Goal: Task Accomplishment & Management: Manage account settings

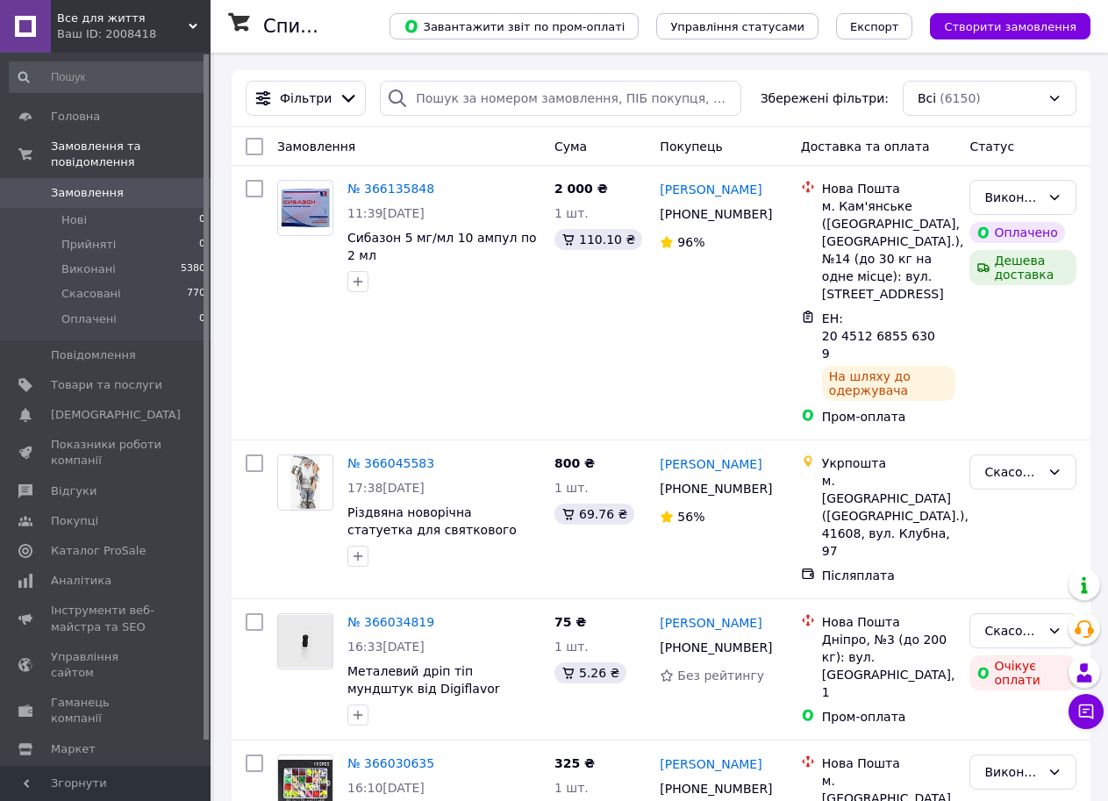
click at [90, 185] on span "Замовлення" at bounding box center [87, 193] width 73 height 16
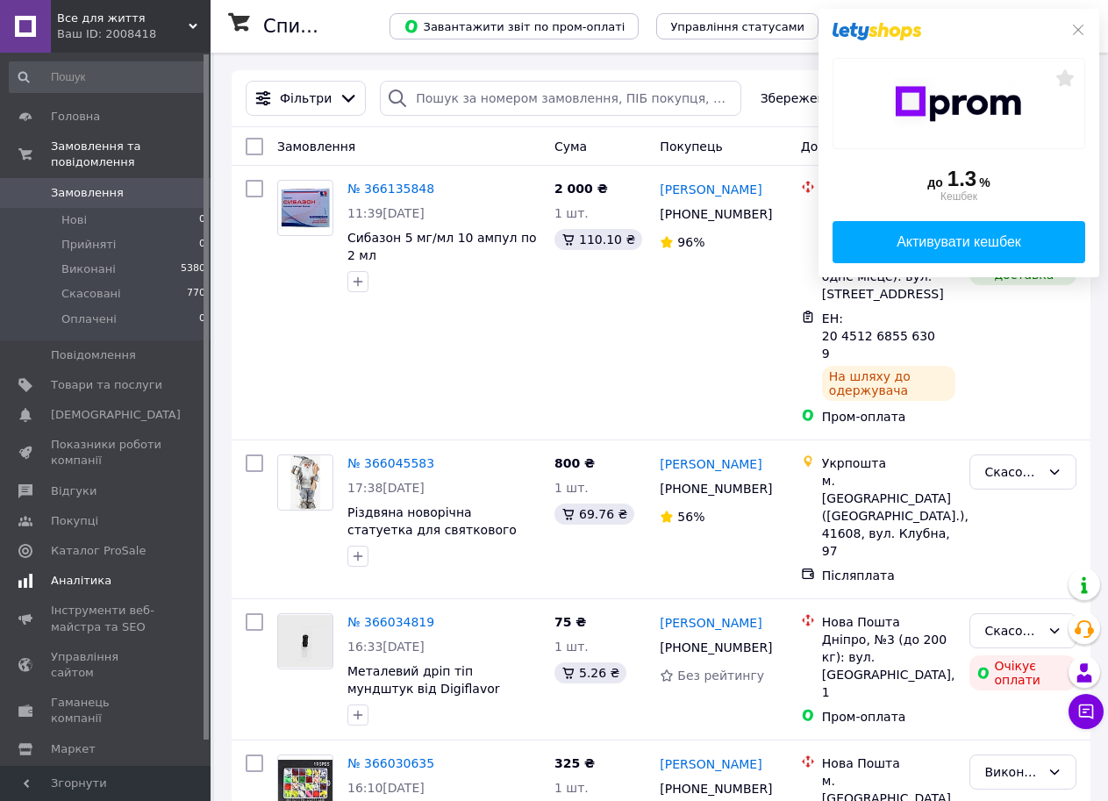
click at [77, 573] on span "Аналітика" at bounding box center [81, 581] width 61 height 16
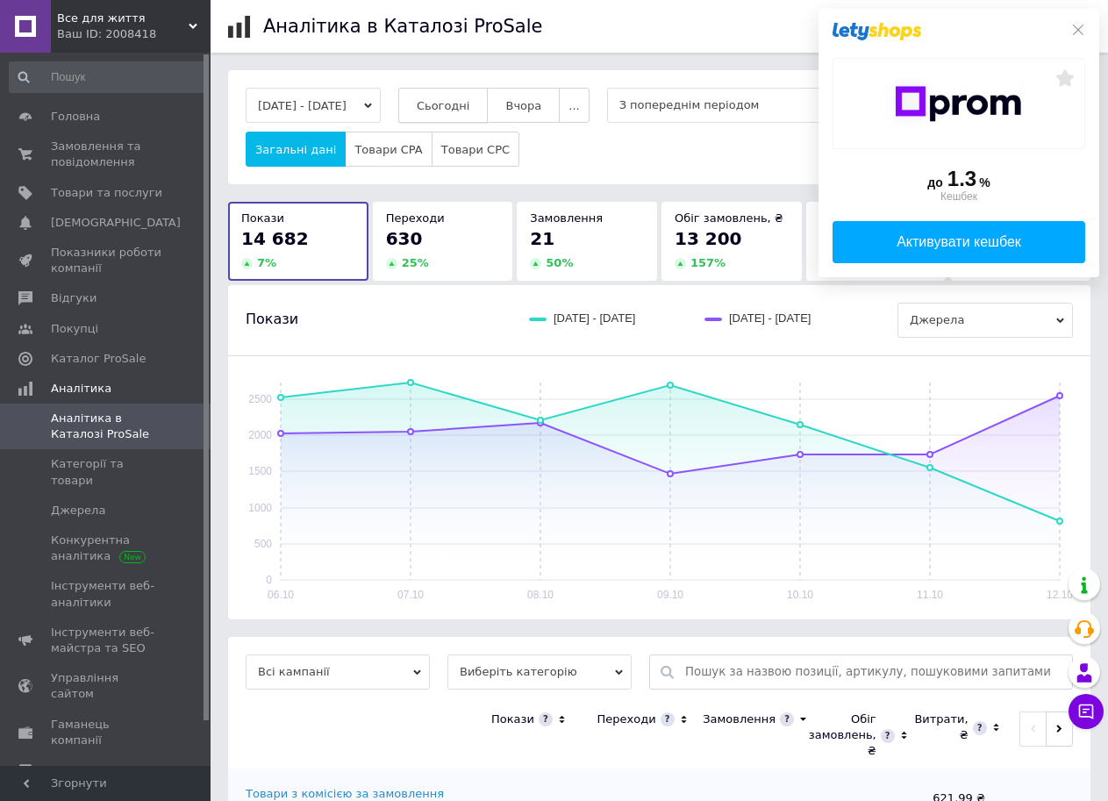
click at [470, 109] on span "Сьогодні" at bounding box center [444, 105] width 54 height 13
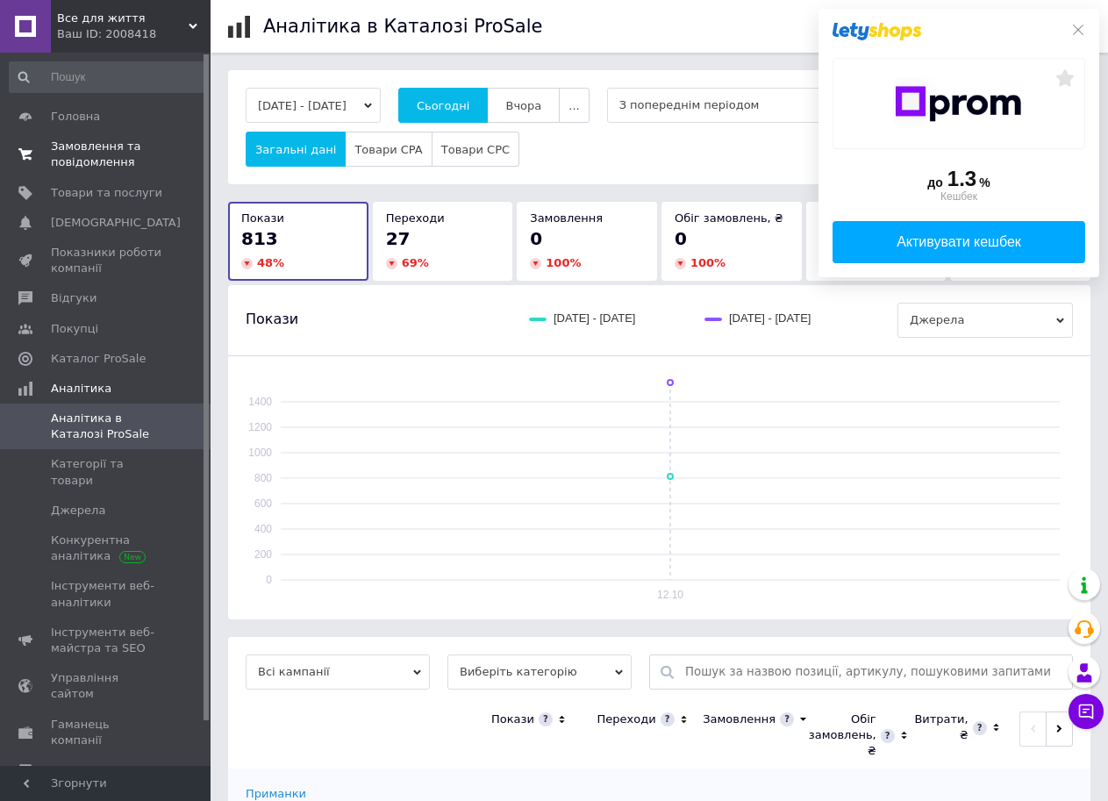
click at [78, 151] on span "Замовлення та повідомлення" at bounding box center [106, 155] width 111 height 32
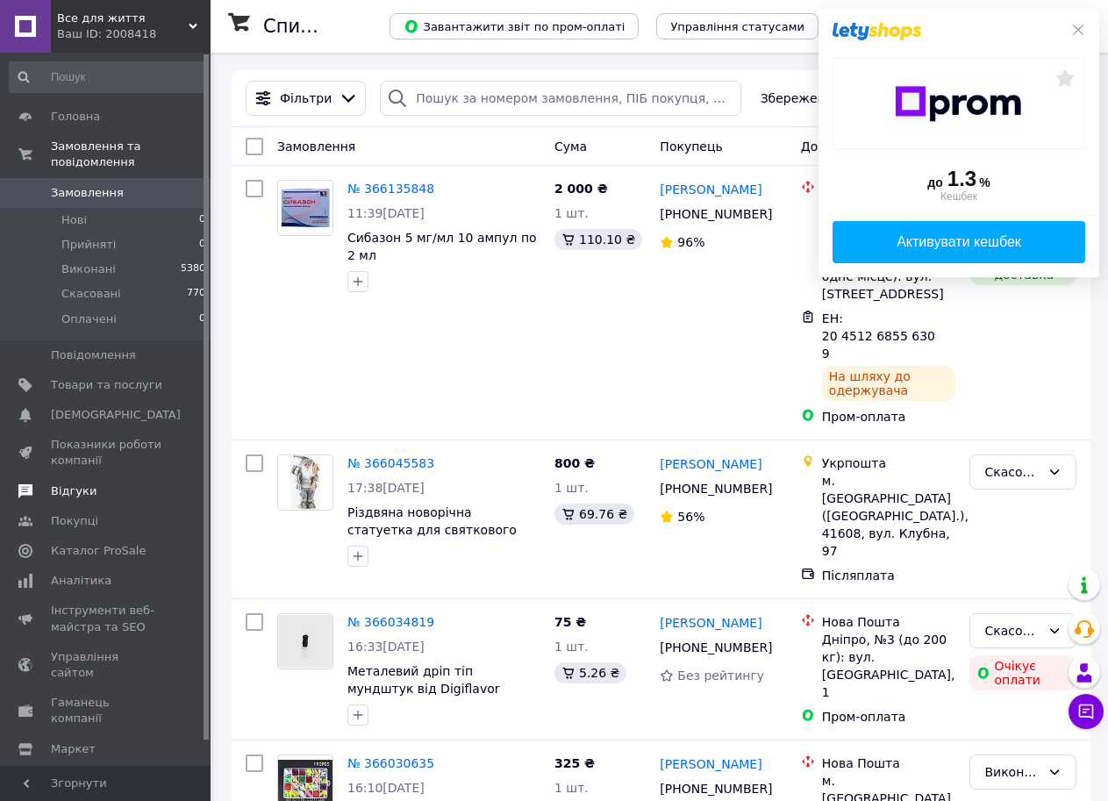
click at [42, 484] on span at bounding box center [25, 492] width 51 height 16
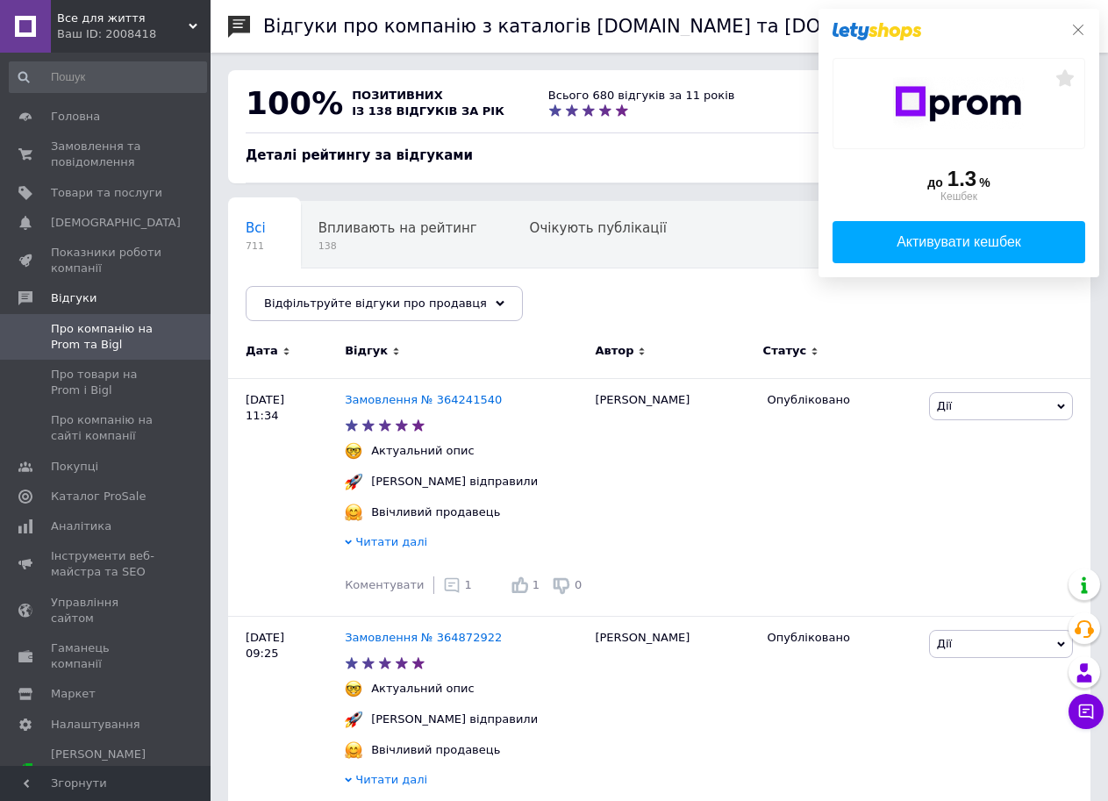
click at [1079, 31] on icon at bounding box center [1079, 30] width 14 height 14
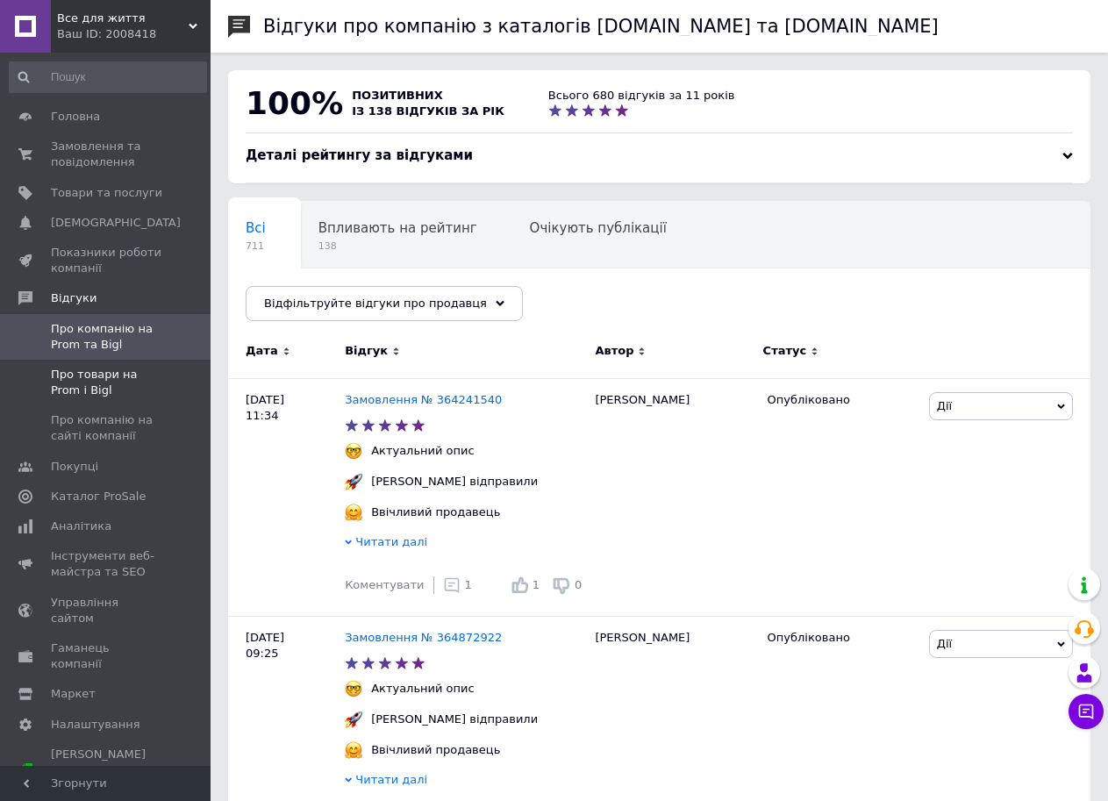
click at [140, 378] on span "Про товари на Prom і Bigl" at bounding box center [106, 383] width 111 height 32
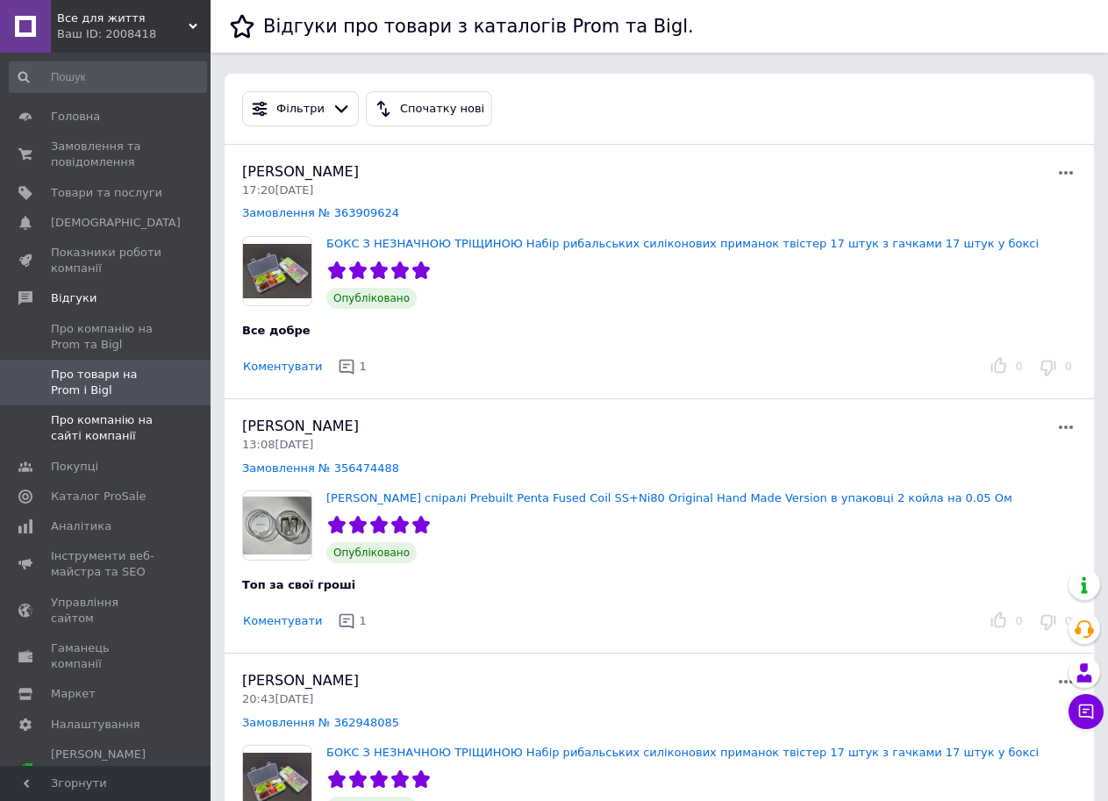
click at [107, 428] on span "Про компанію на сайті компанії" at bounding box center [106, 428] width 111 height 32
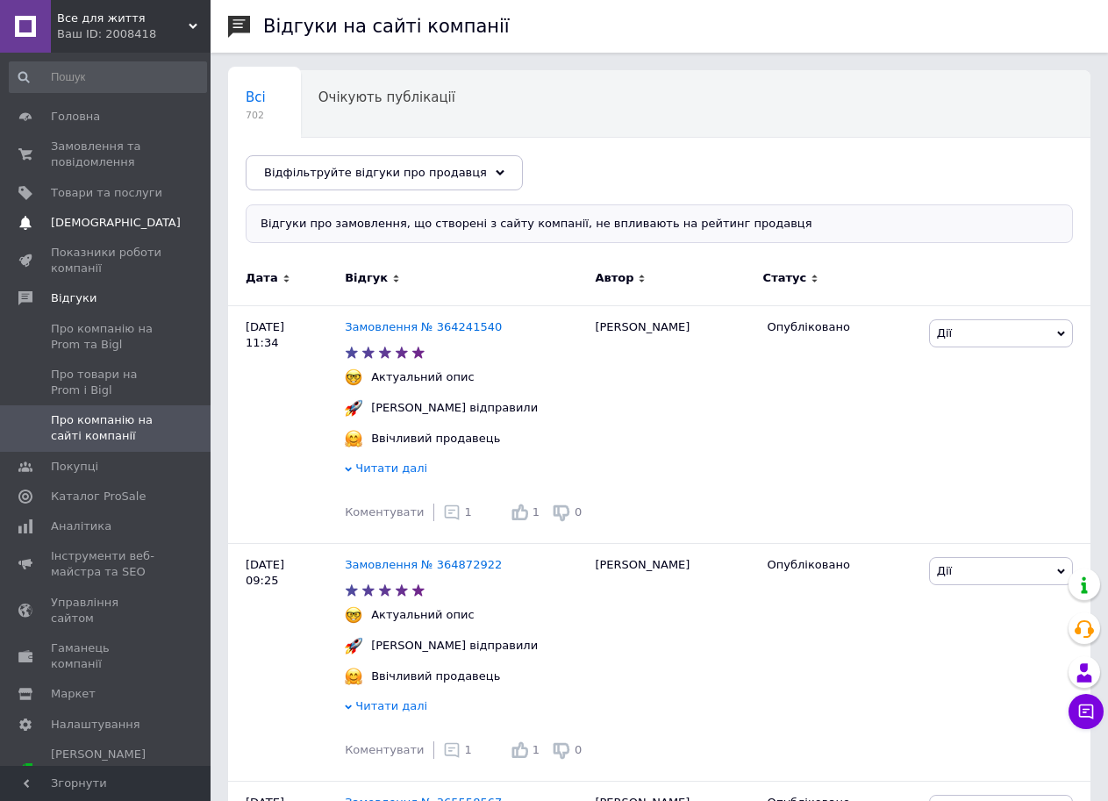
click at [82, 226] on span "[DEMOGRAPHIC_DATA]" at bounding box center [116, 223] width 130 height 16
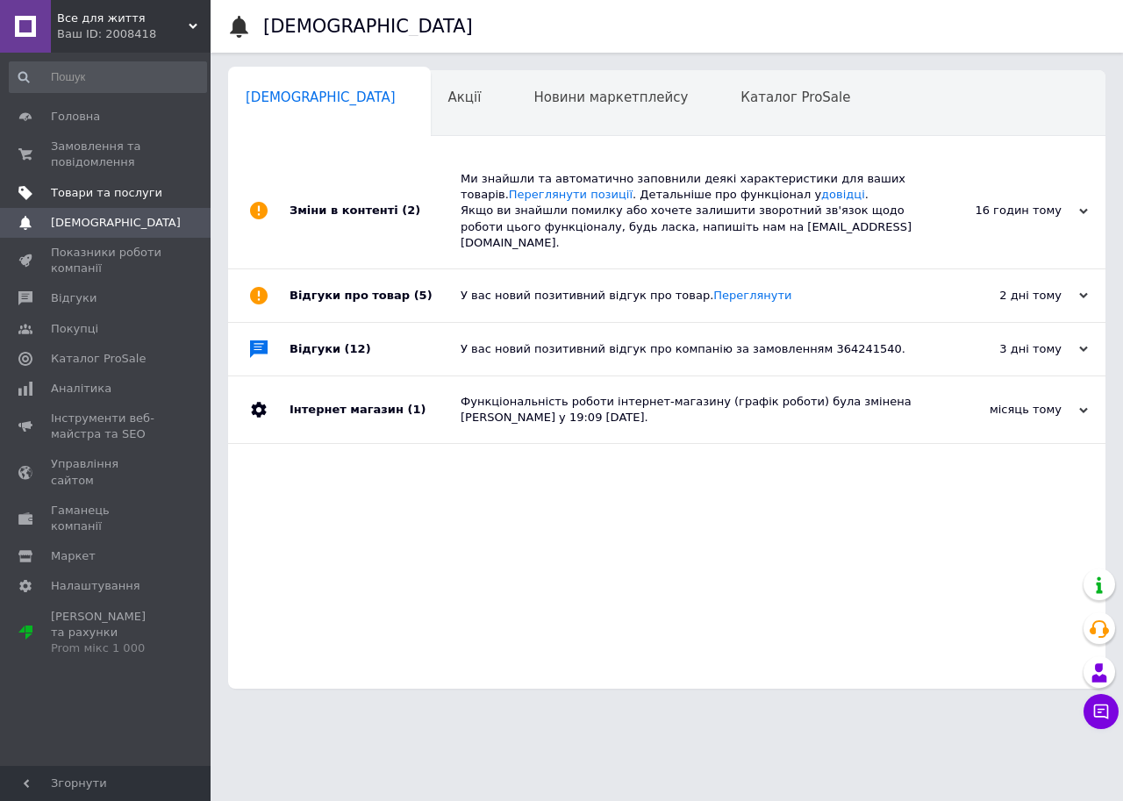
click at [108, 183] on link "Товари та послуги" at bounding box center [108, 193] width 216 height 30
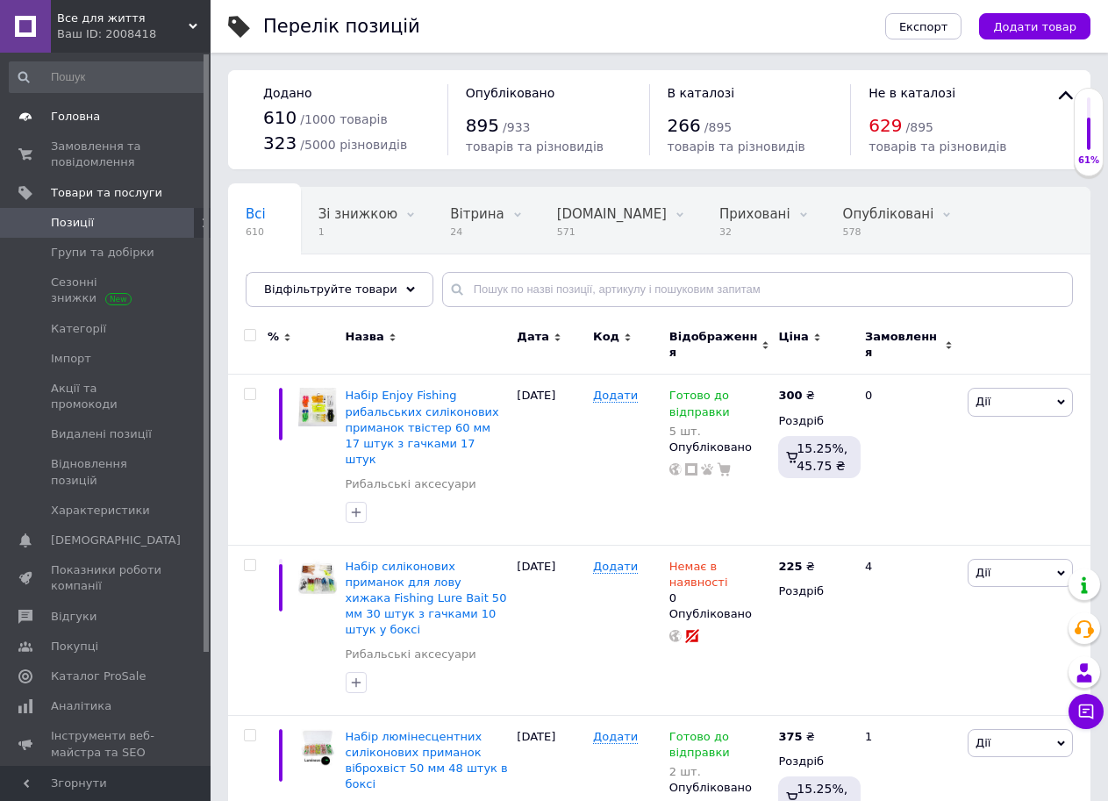
click at [72, 110] on span "Головна" at bounding box center [75, 117] width 49 height 16
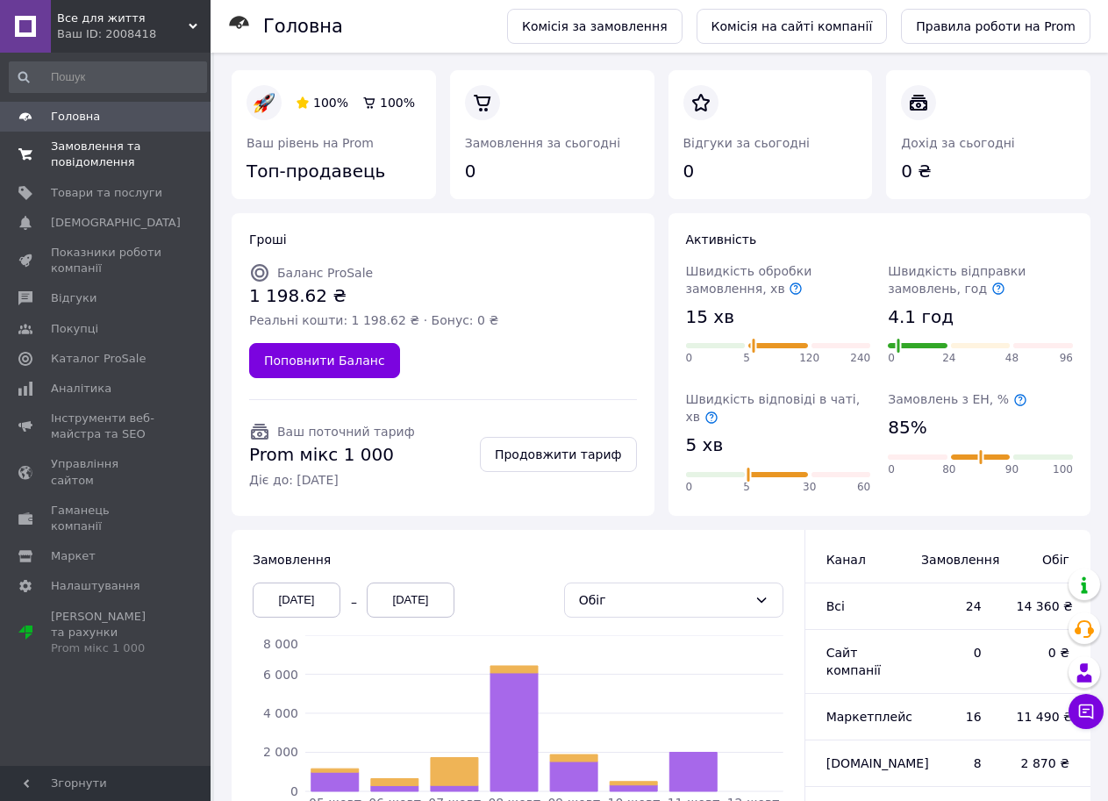
click at [77, 149] on span "Замовлення та повідомлення" at bounding box center [106, 155] width 111 height 32
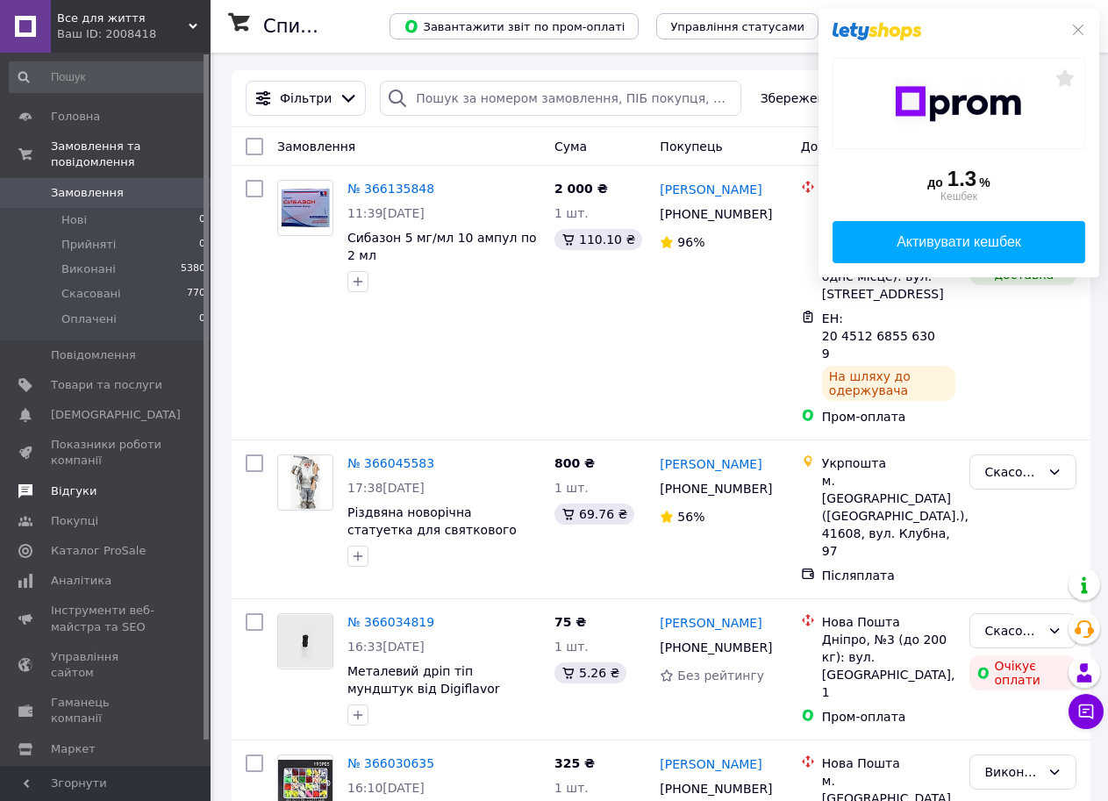
click at [104, 484] on span "Відгуки" at bounding box center [106, 492] width 111 height 16
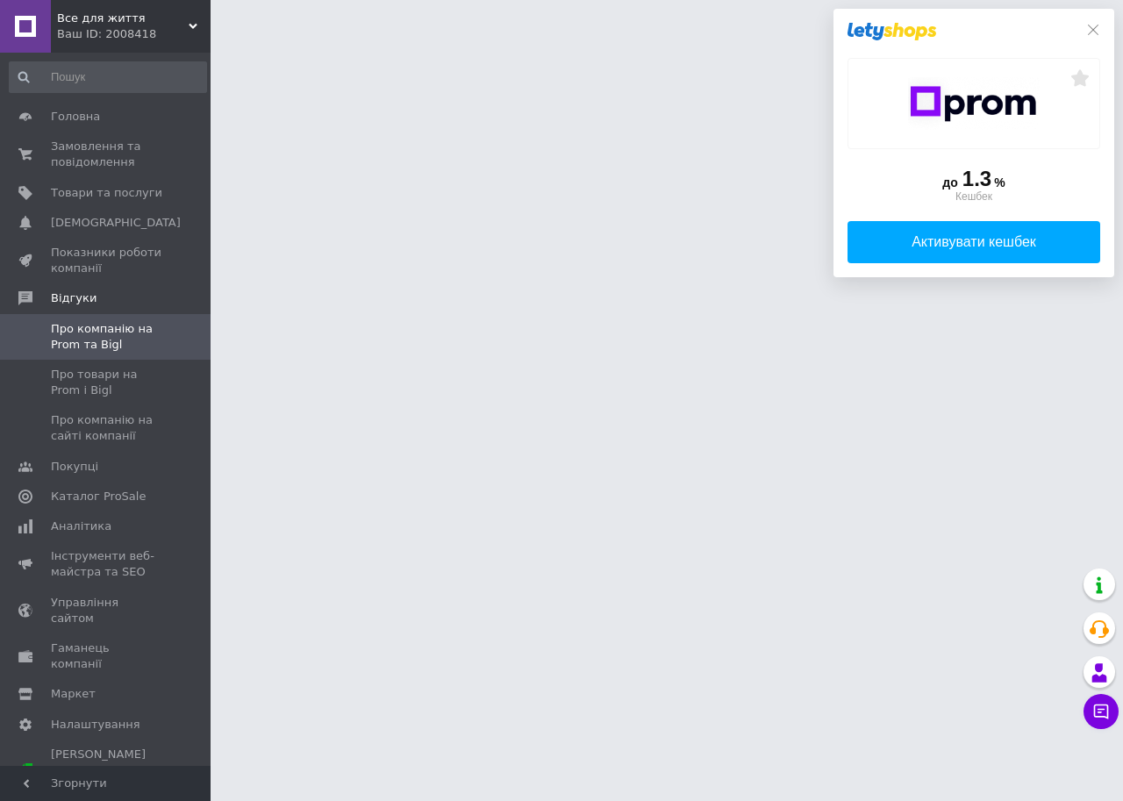
click at [1089, 25] on div "до 1.3 % Кешбек Активувати кешбек" at bounding box center [974, 143] width 281 height 269
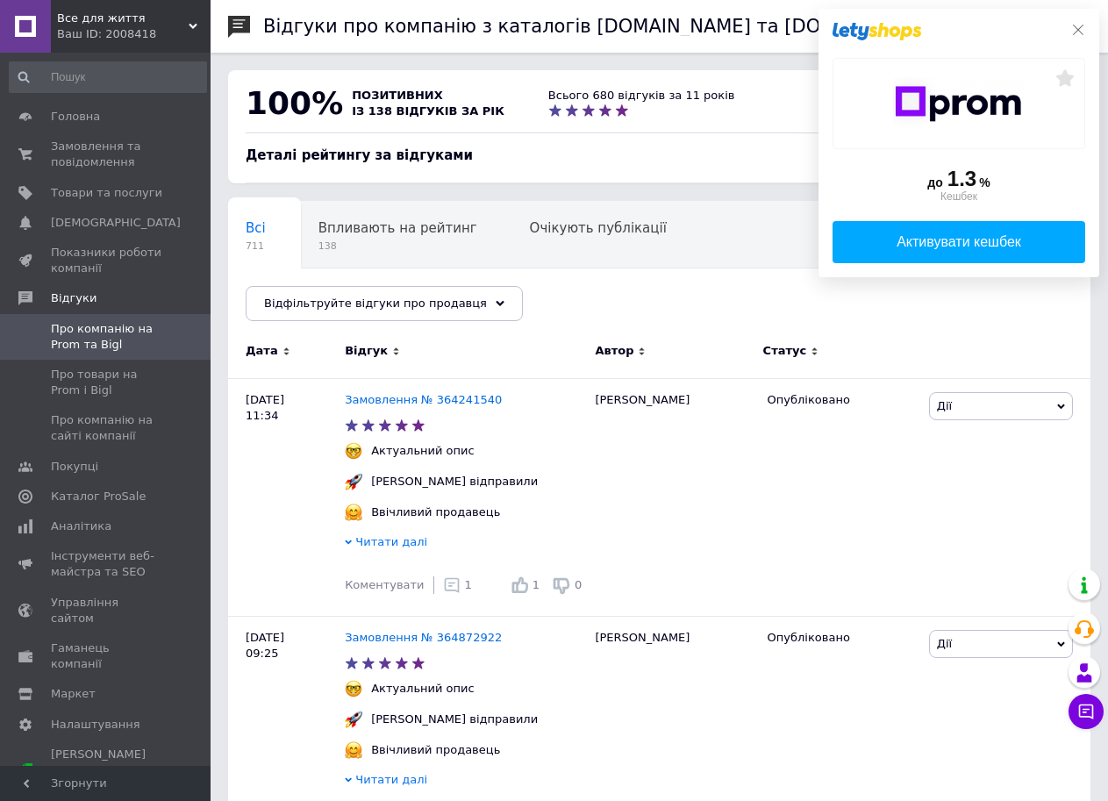
click at [1073, 26] on icon at bounding box center [1079, 30] width 14 height 14
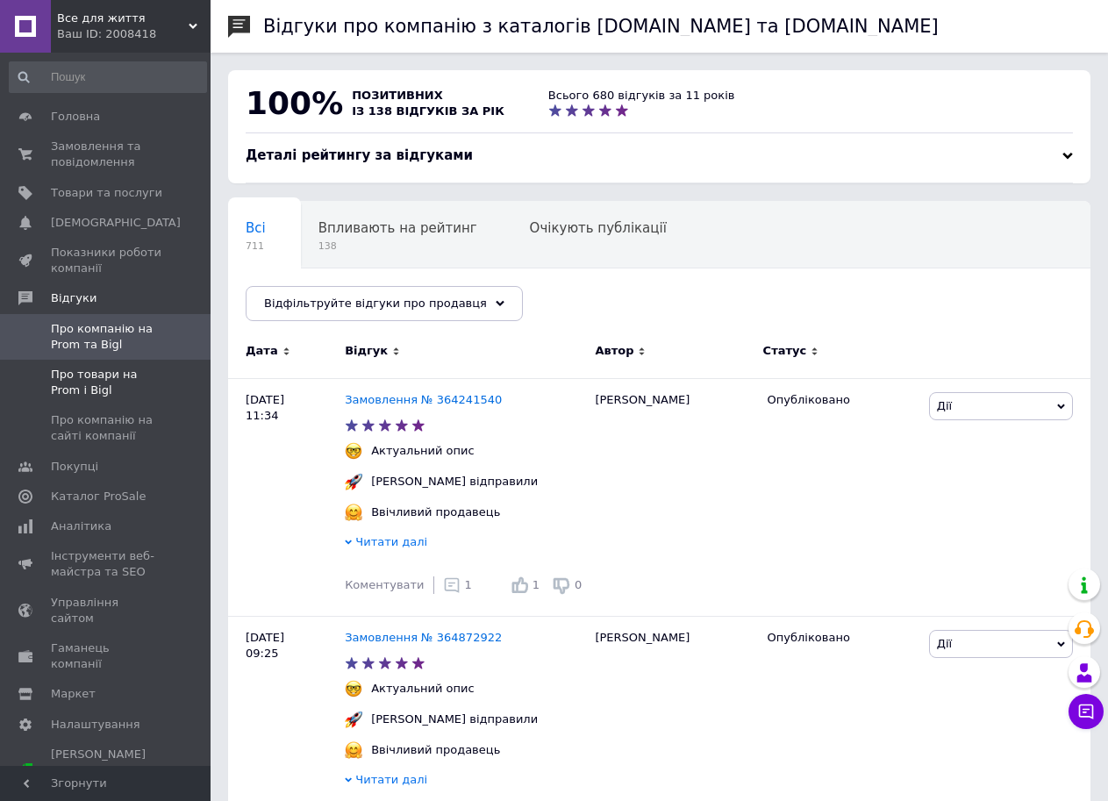
click at [78, 368] on span "Про товари на Prom і Bigl" at bounding box center [106, 383] width 111 height 32
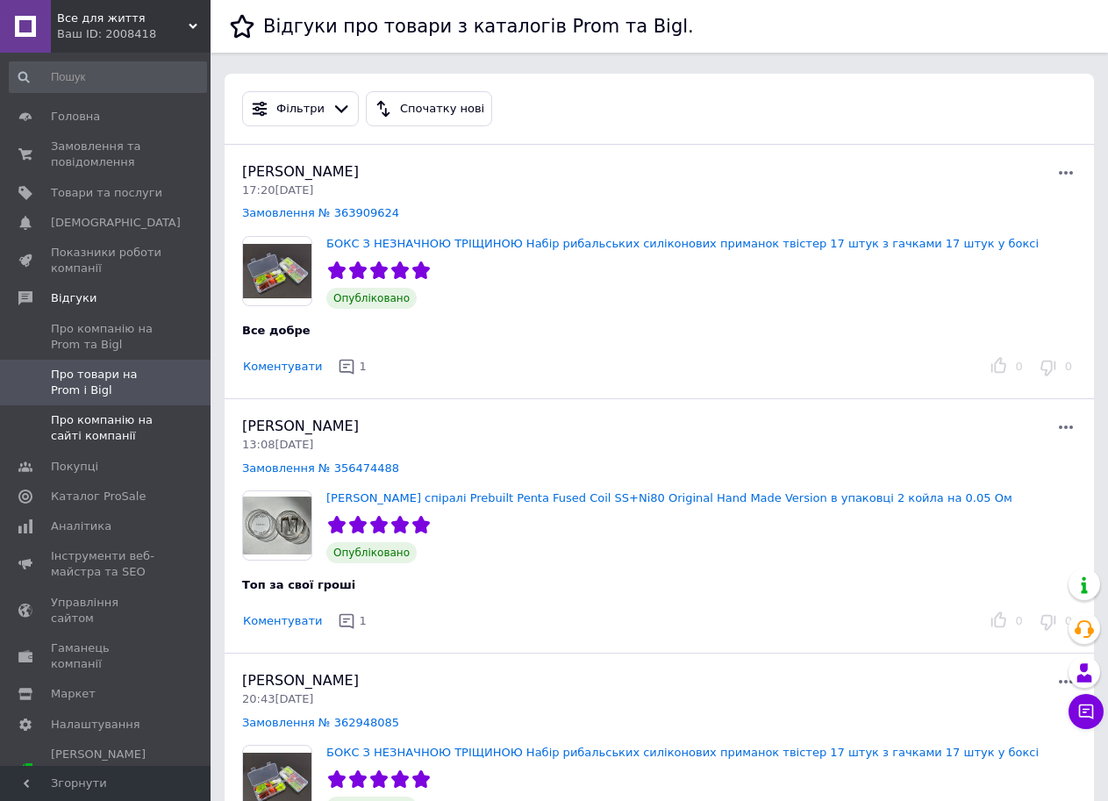
click at [74, 427] on span "Про компанію на сайті компанії" at bounding box center [106, 428] width 111 height 32
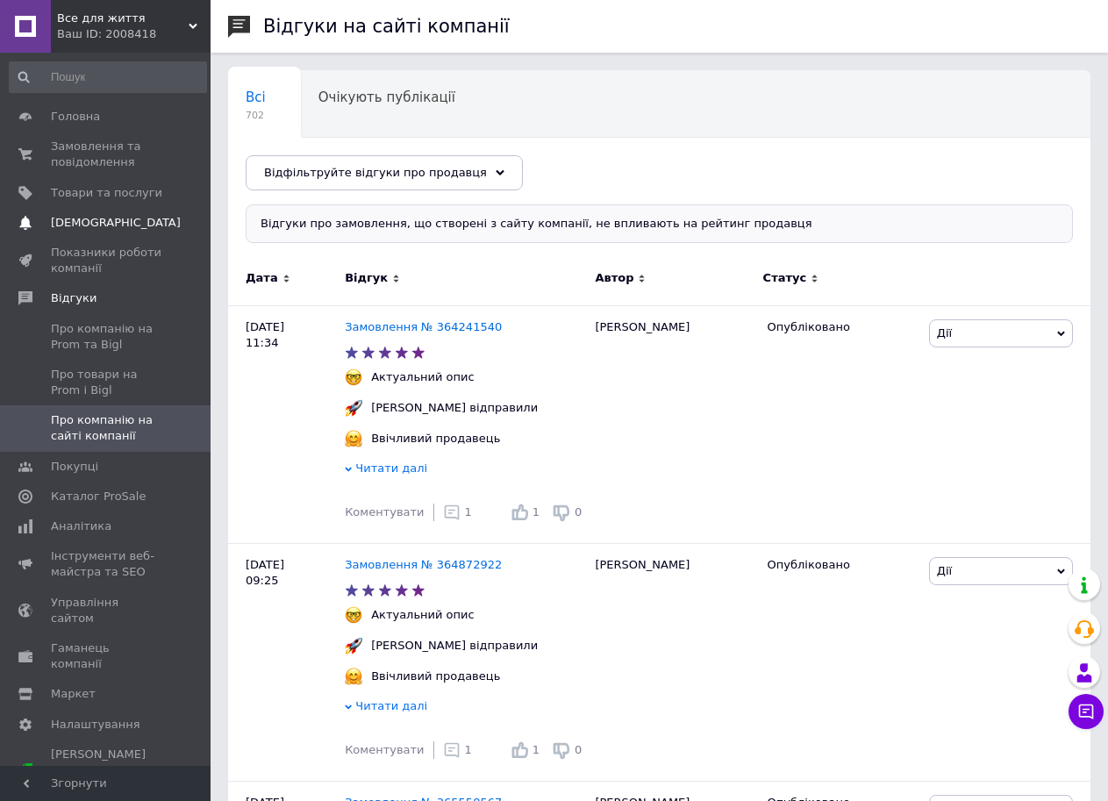
click at [83, 218] on span "[DEMOGRAPHIC_DATA]" at bounding box center [116, 223] width 130 height 16
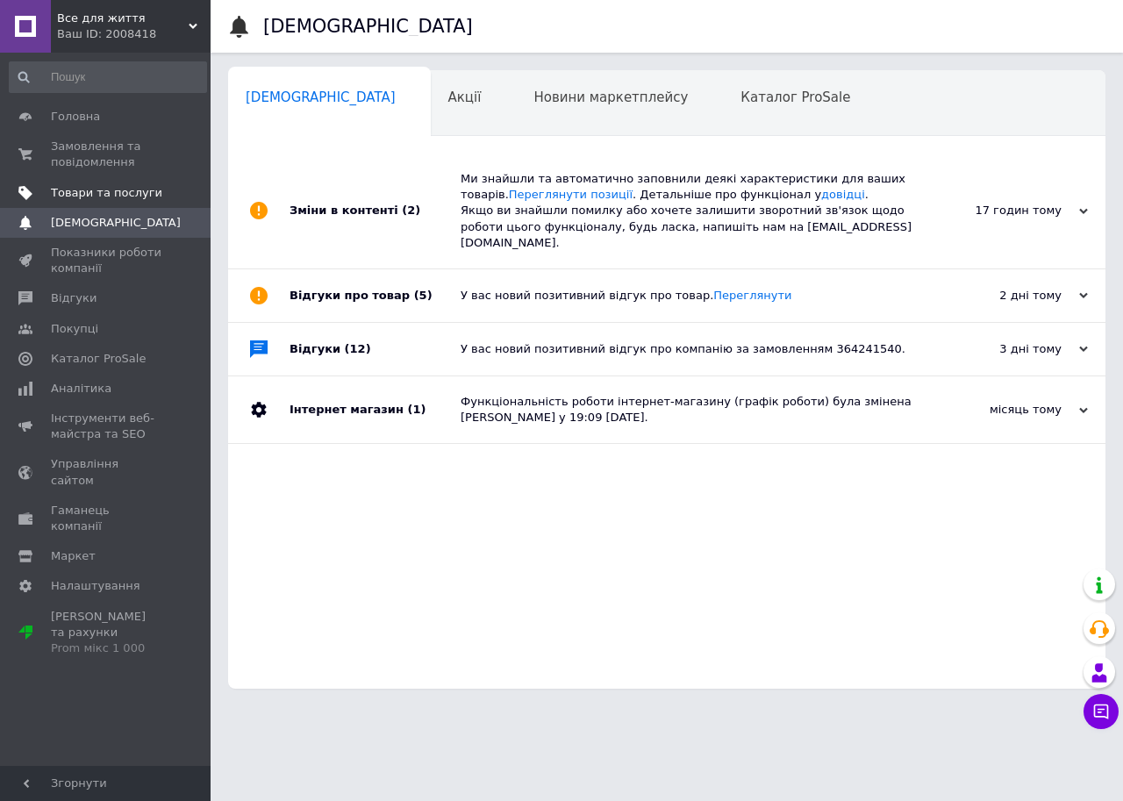
click at [95, 190] on span "Товари та послуги" at bounding box center [106, 193] width 111 height 16
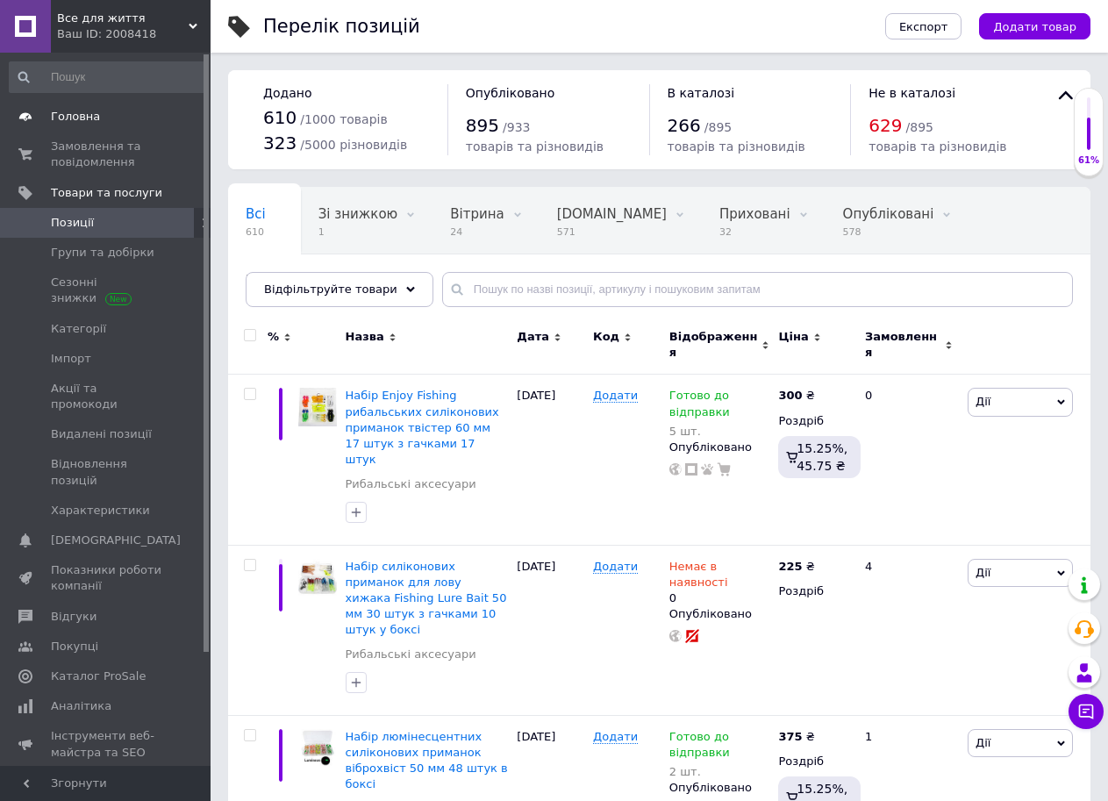
click at [86, 115] on span "Головна" at bounding box center [75, 117] width 49 height 16
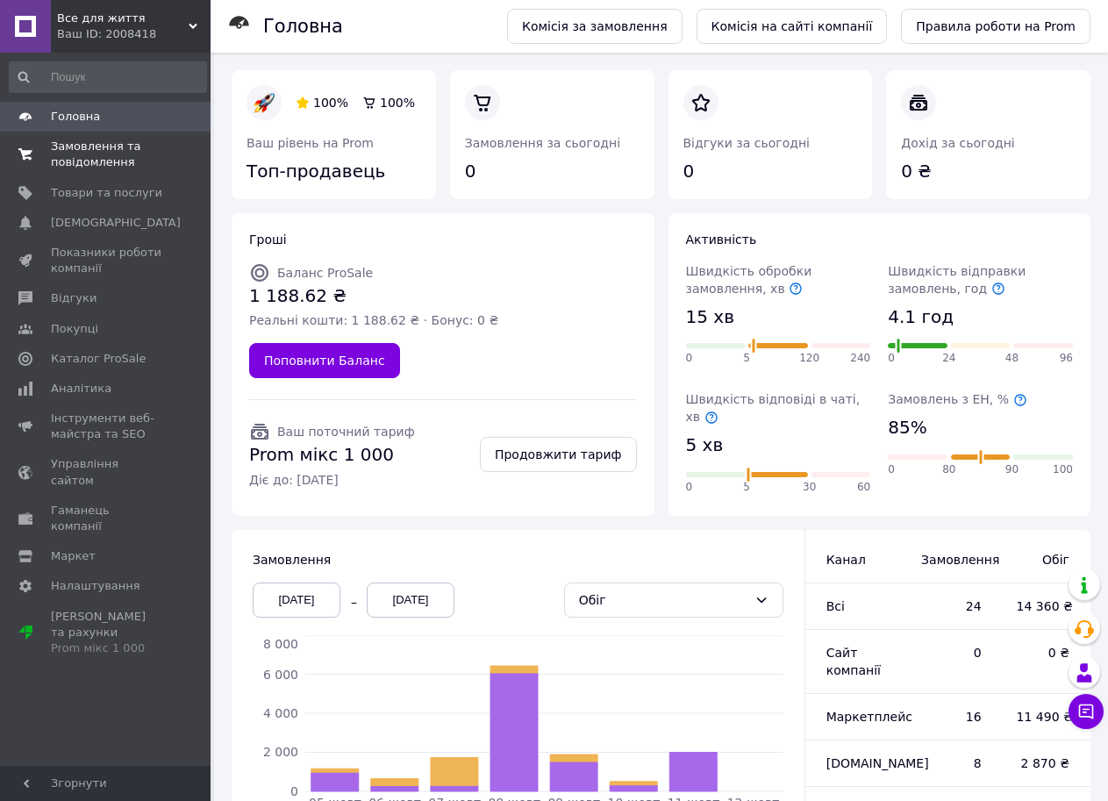
click at [85, 147] on span "Замовлення та повідомлення" at bounding box center [106, 155] width 111 height 32
